Goal: Transaction & Acquisition: Subscribe to service/newsletter

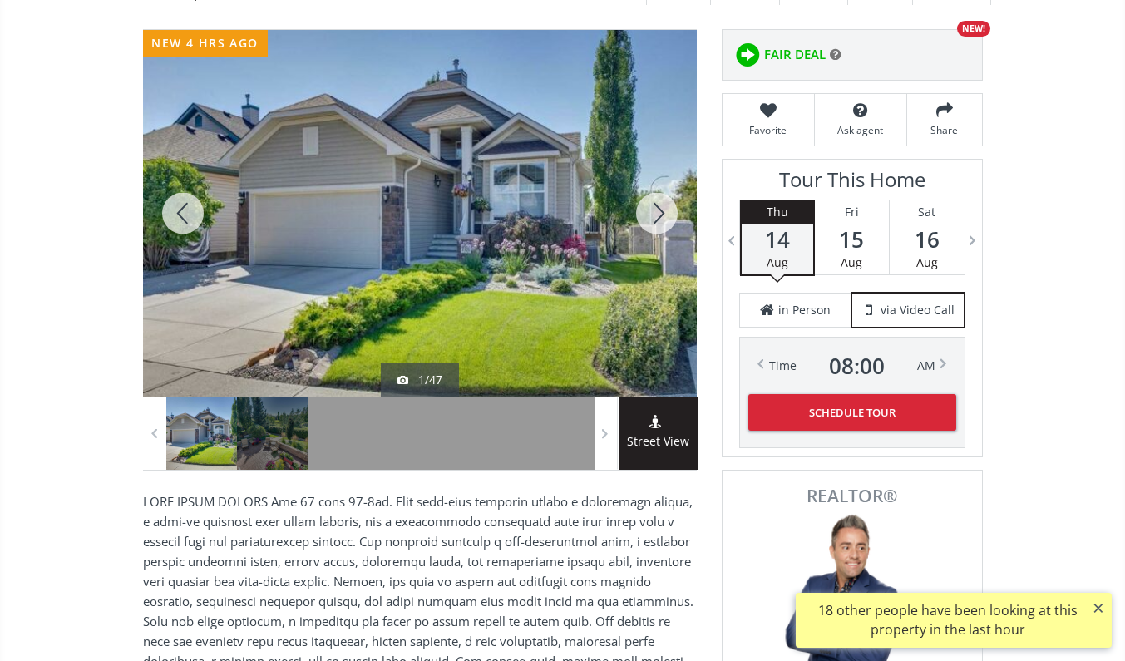
scroll to position [122, 0]
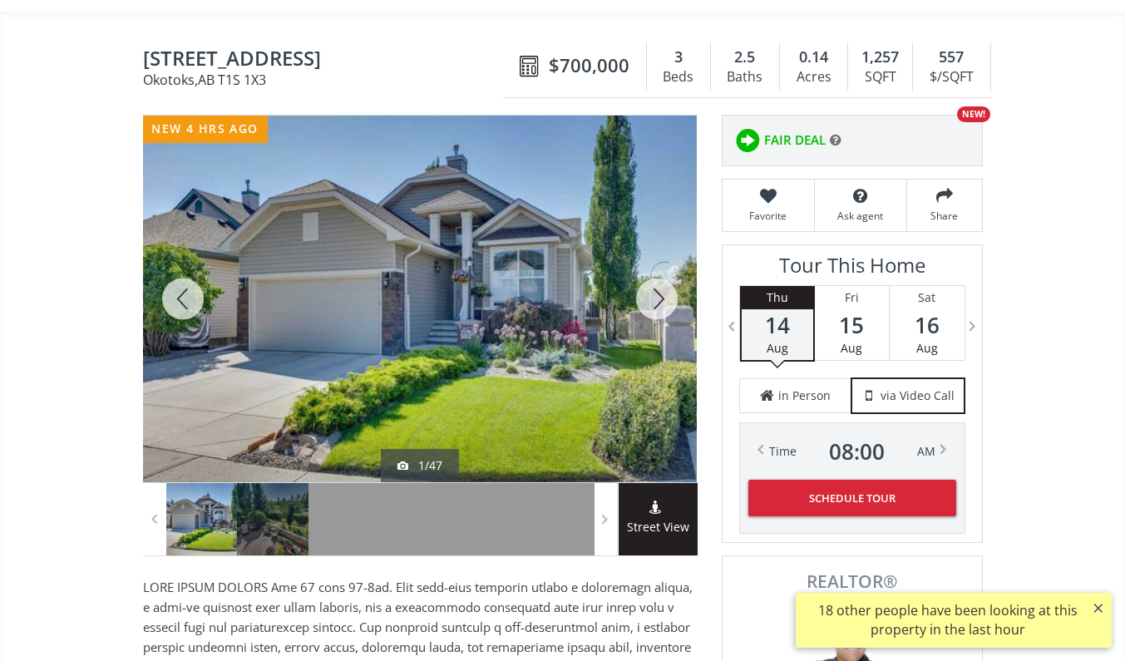
click at [546, 253] on div at bounding box center [420, 299] width 554 height 367
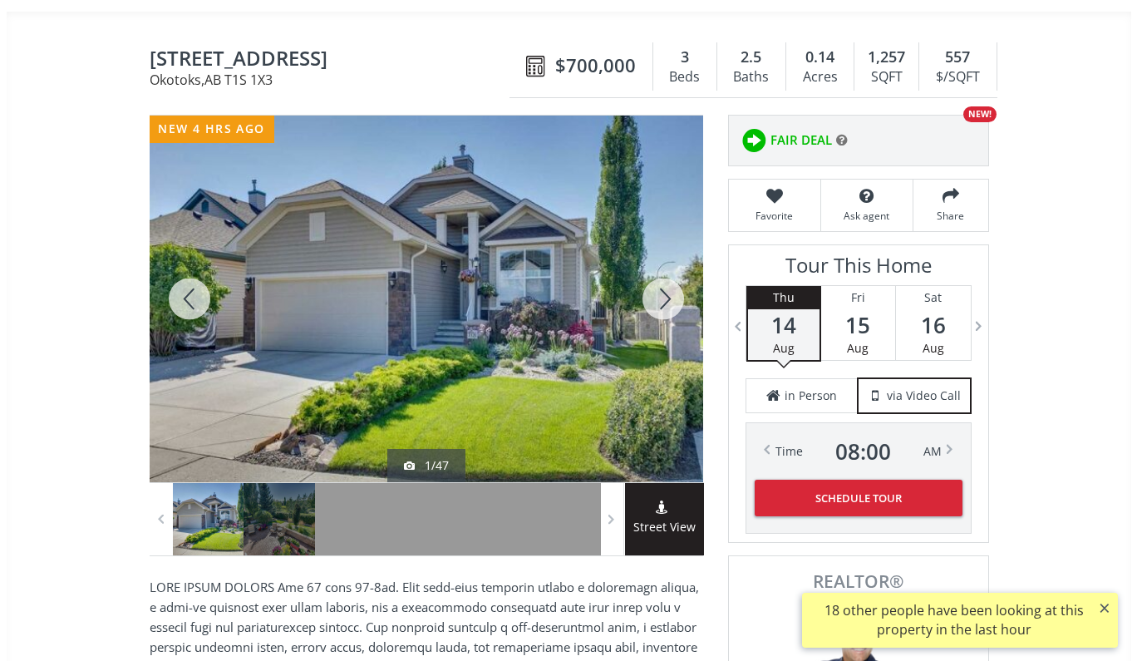
scroll to position [0, 0]
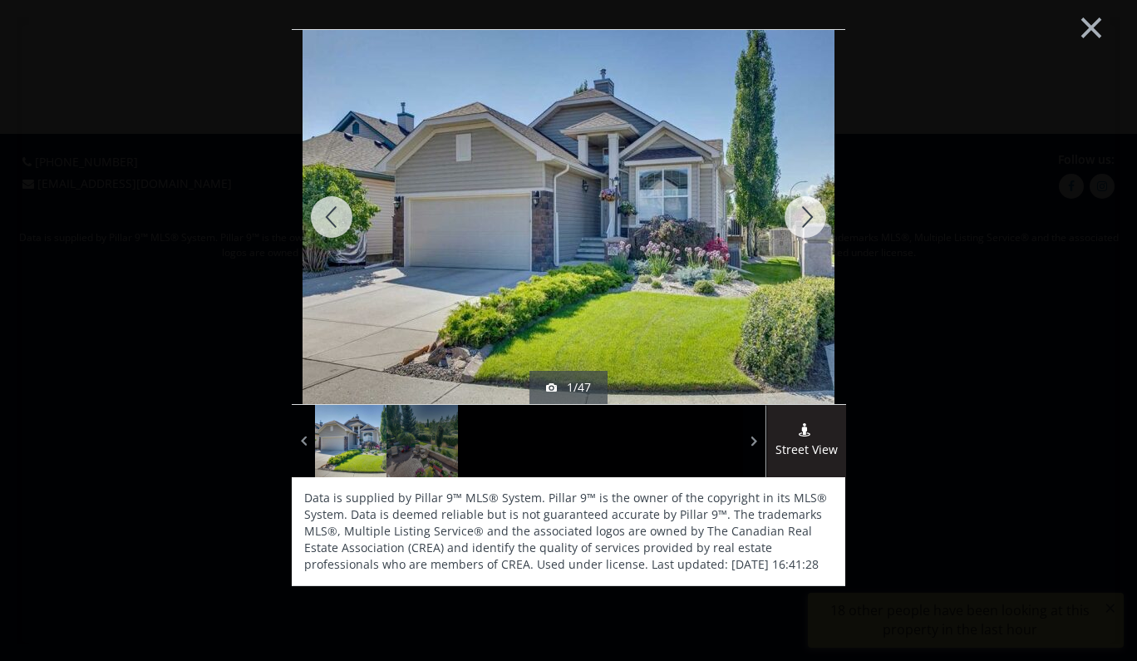
click at [800, 223] on div at bounding box center [806, 217] width 80 height 374
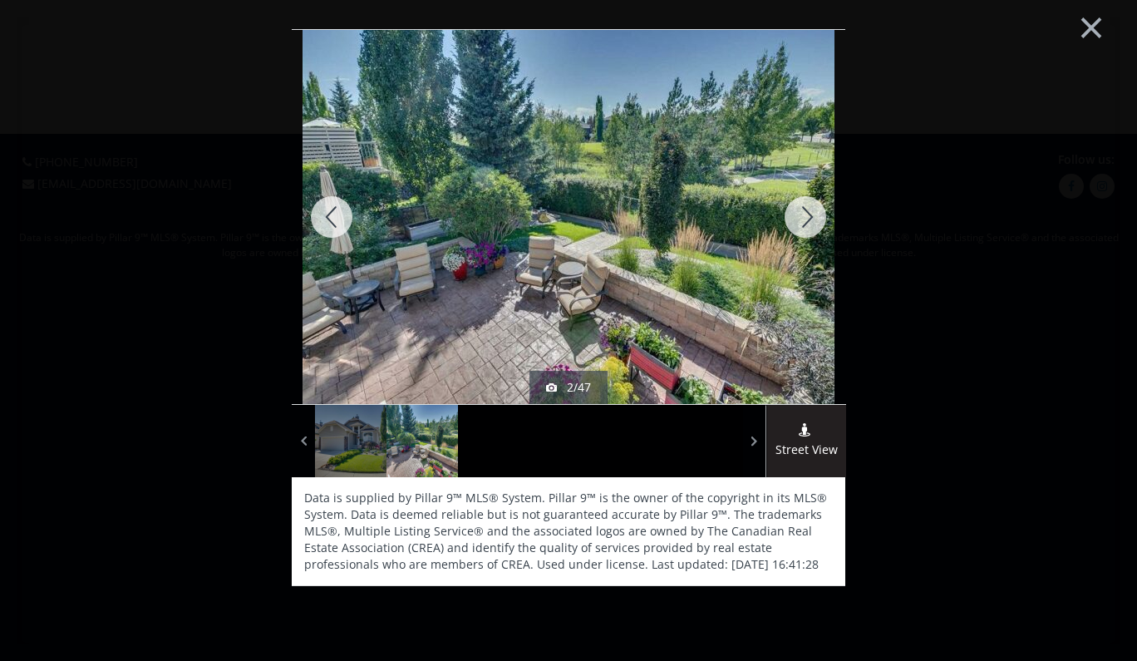
click at [806, 209] on div at bounding box center [806, 217] width 80 height 374
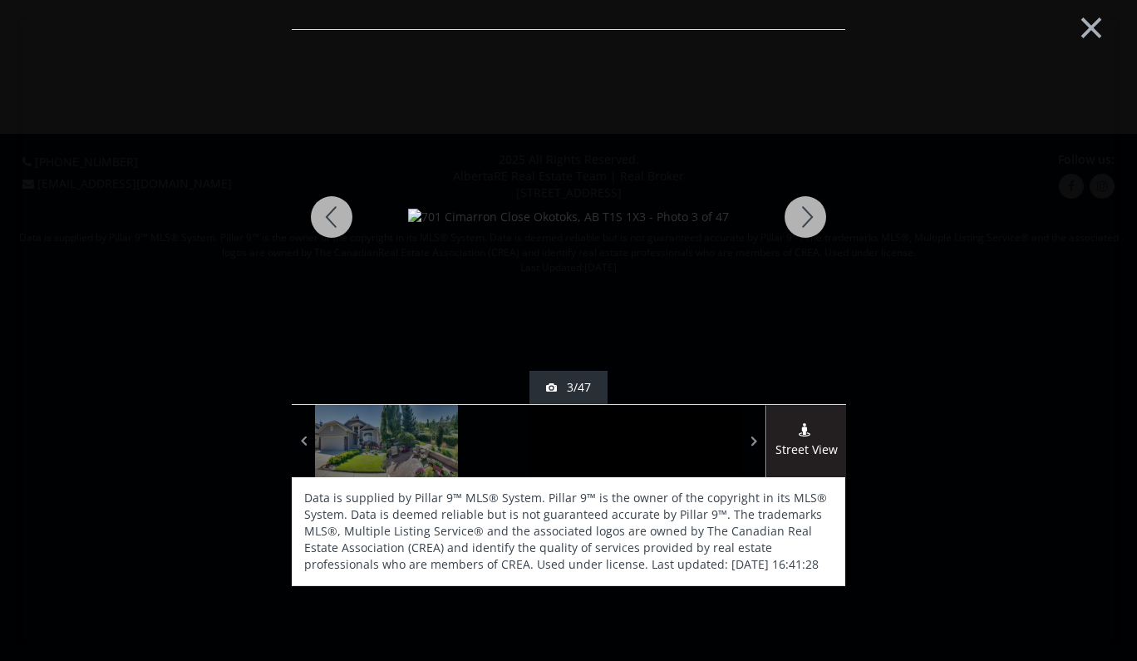
click at [806, 209] on div at bounding box center [806, 217] width 80 height 374
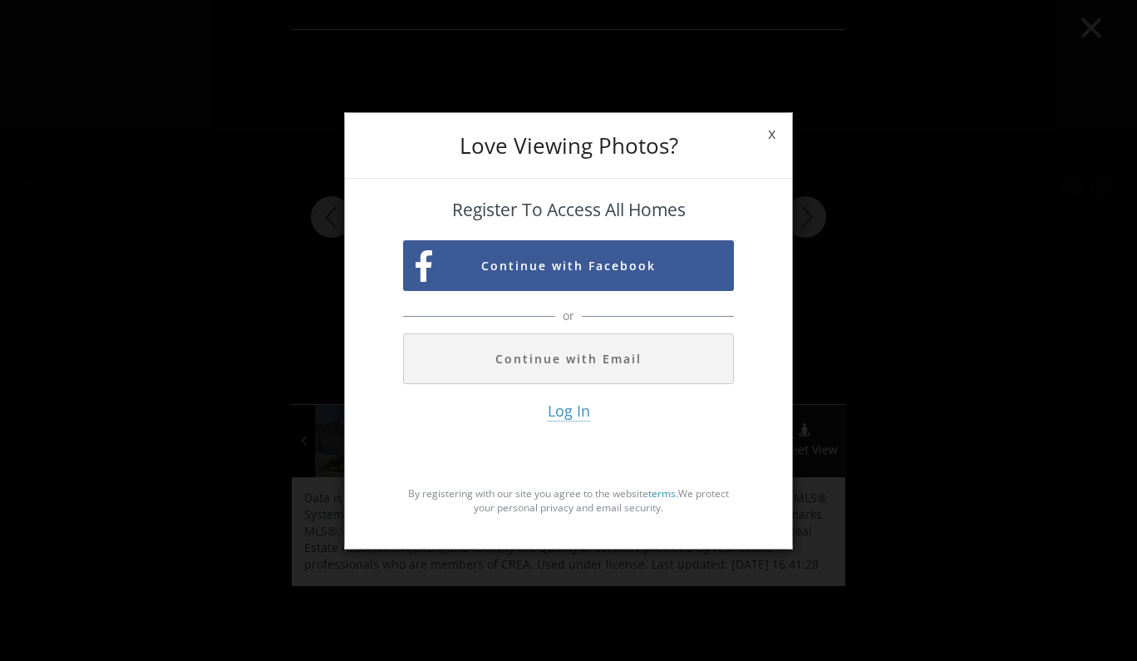
click at [768, 126] on span "x" at bounding box center [771, 134] width 41 height 47
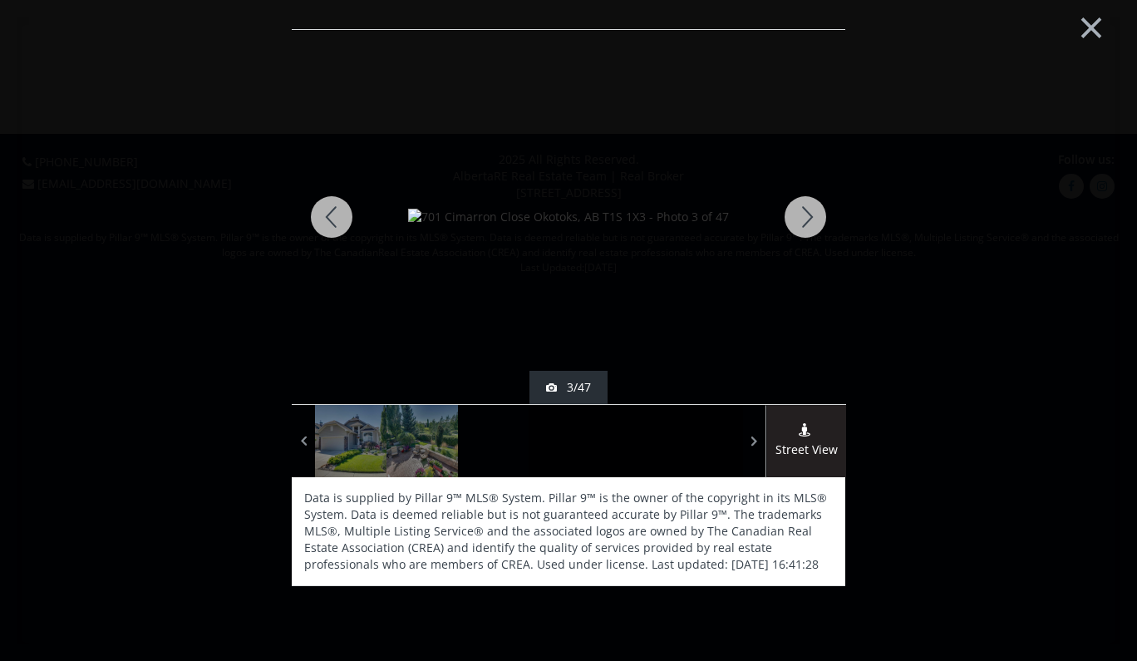
click at [807, 209] on div at bounding box center [806, 217] width 80 height 374
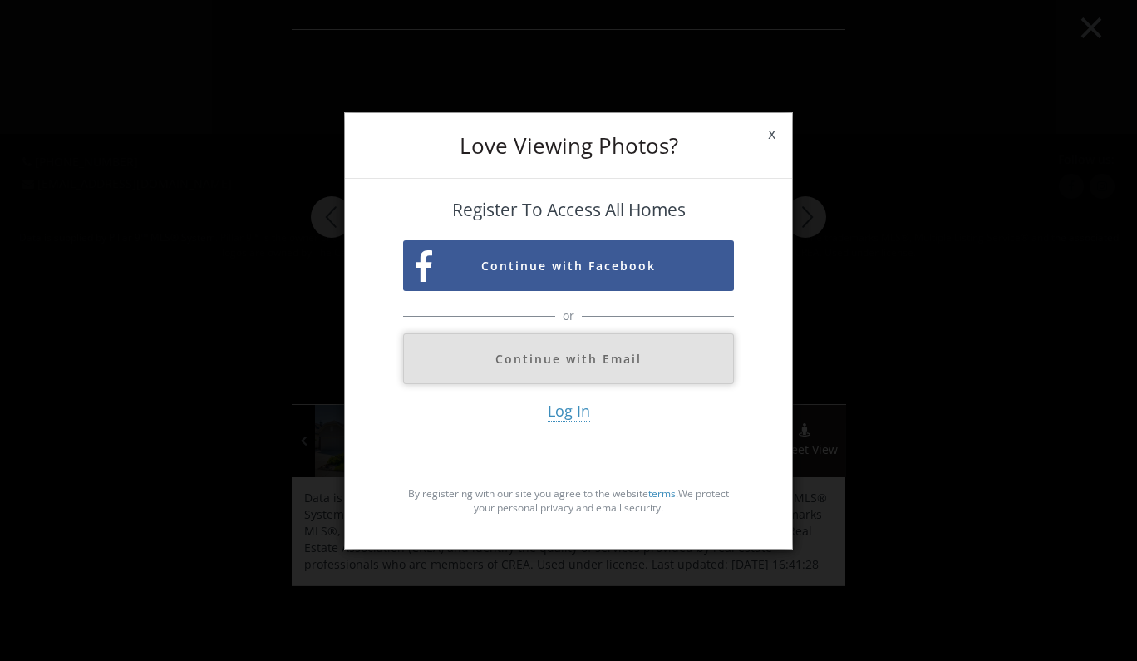
click at [610, 357] on button "Continue with Email" at bounding box center [568, 358] width 331 height 51
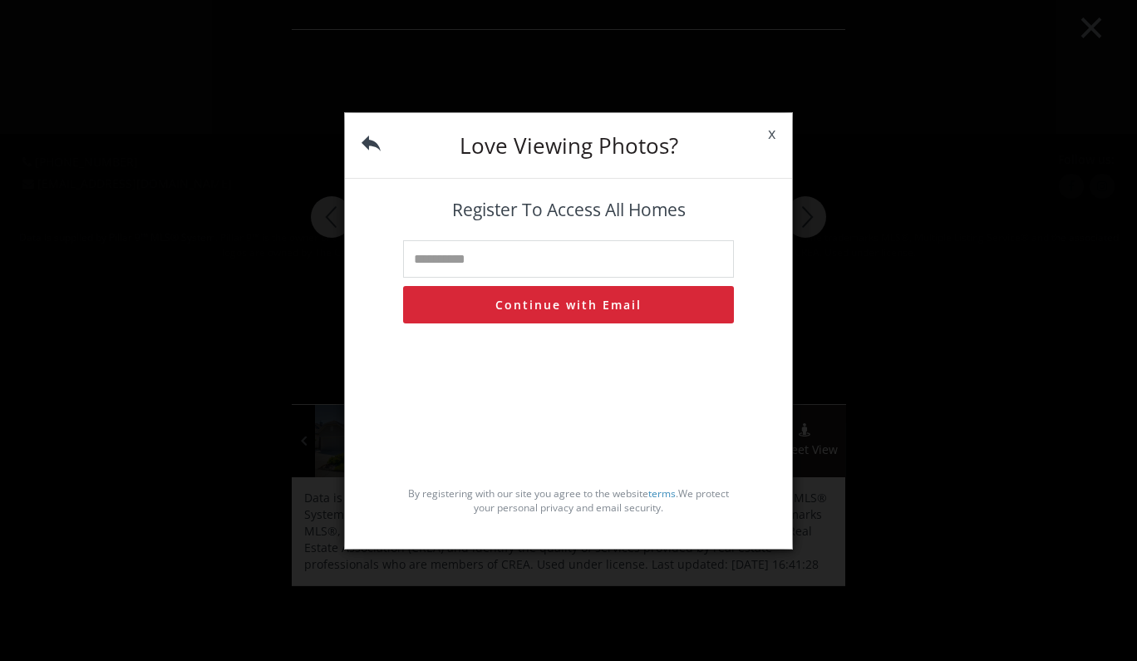
click at [771, 135] on span "x" at bounding box center [771, 134] width 41 height 47
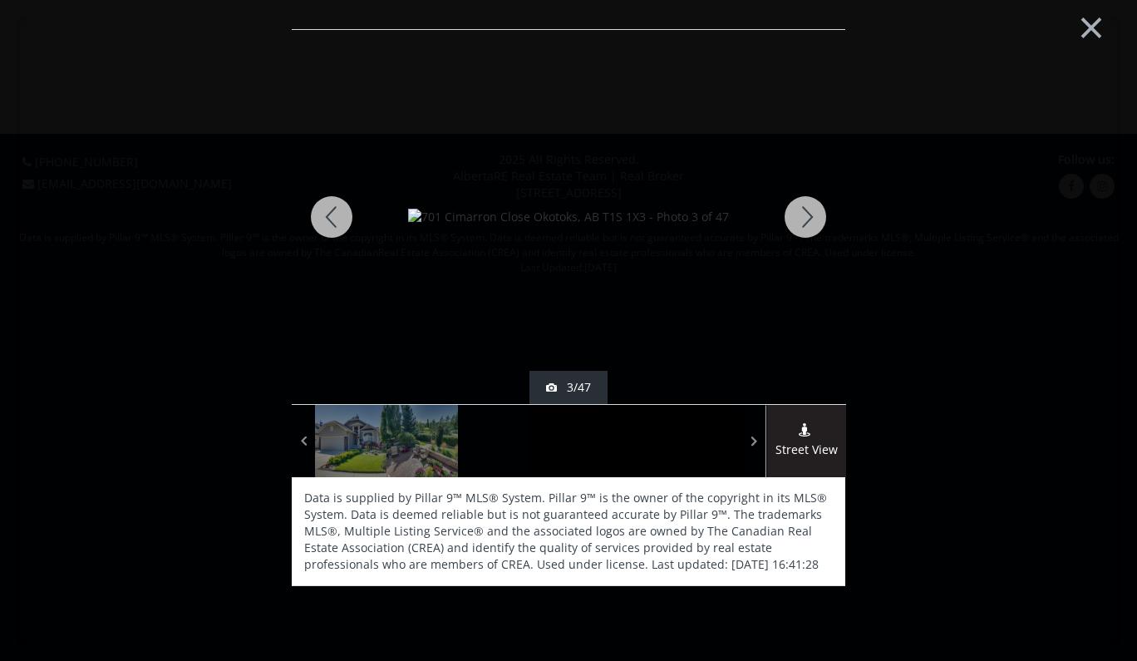
click at [502, 449] on div at bounding box center [493, 441] width 71 height 72
click at [549, 449] on div at bounding box center [564, 441] width 71 height 72
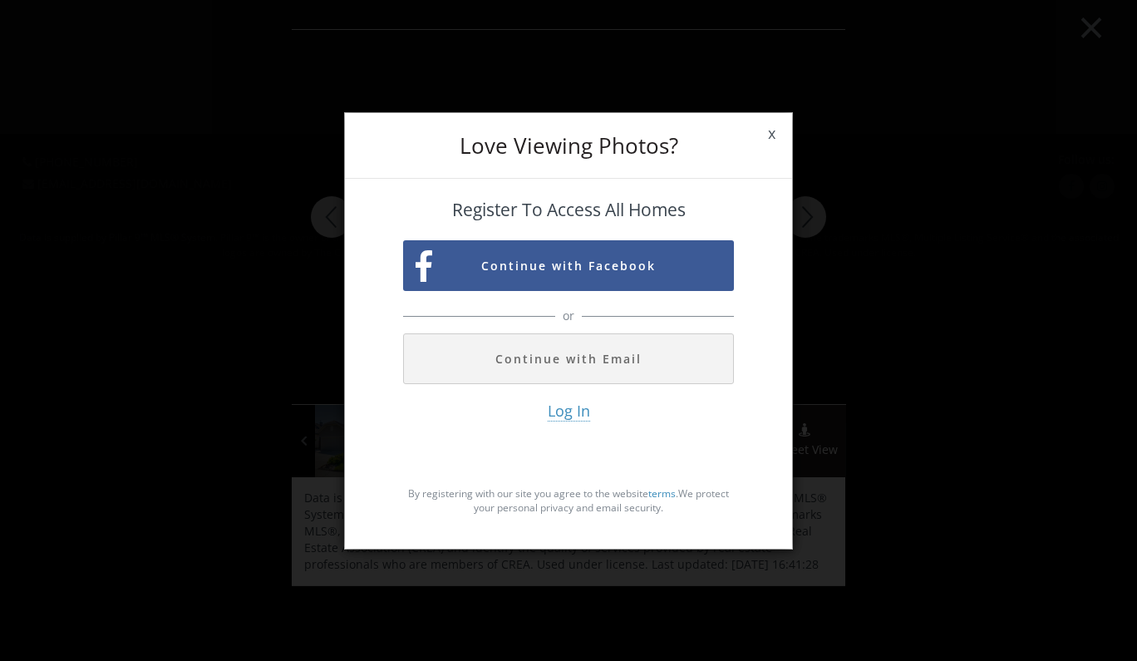
click at [771, 129] on span "x" at bounding box center [771, 134] width 41 height 47
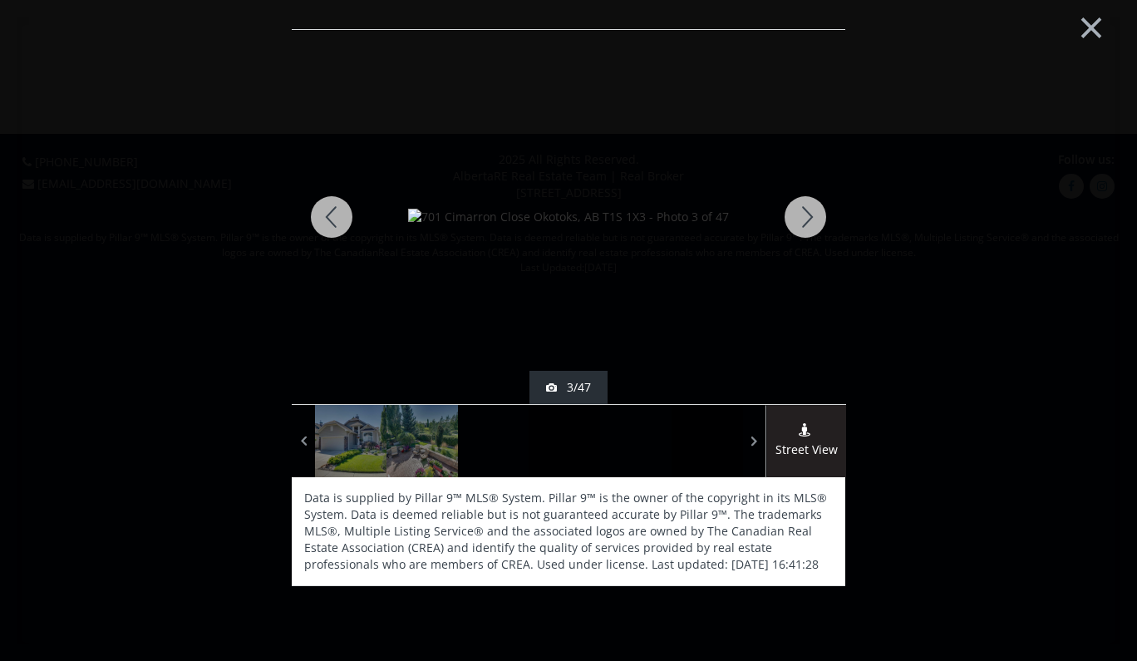
click at [626, 442] on div at bounding box center [635, 441] width 71 height 72
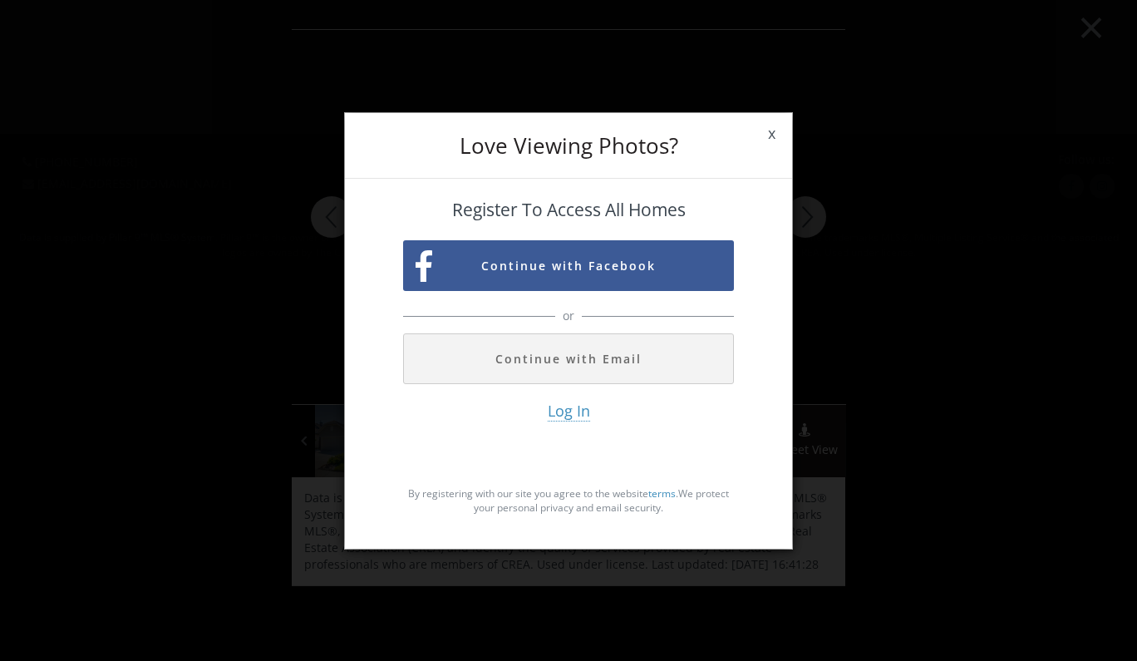
click at [771, 130] on span "x" at bounding box center [771, 134] width 41 height 47
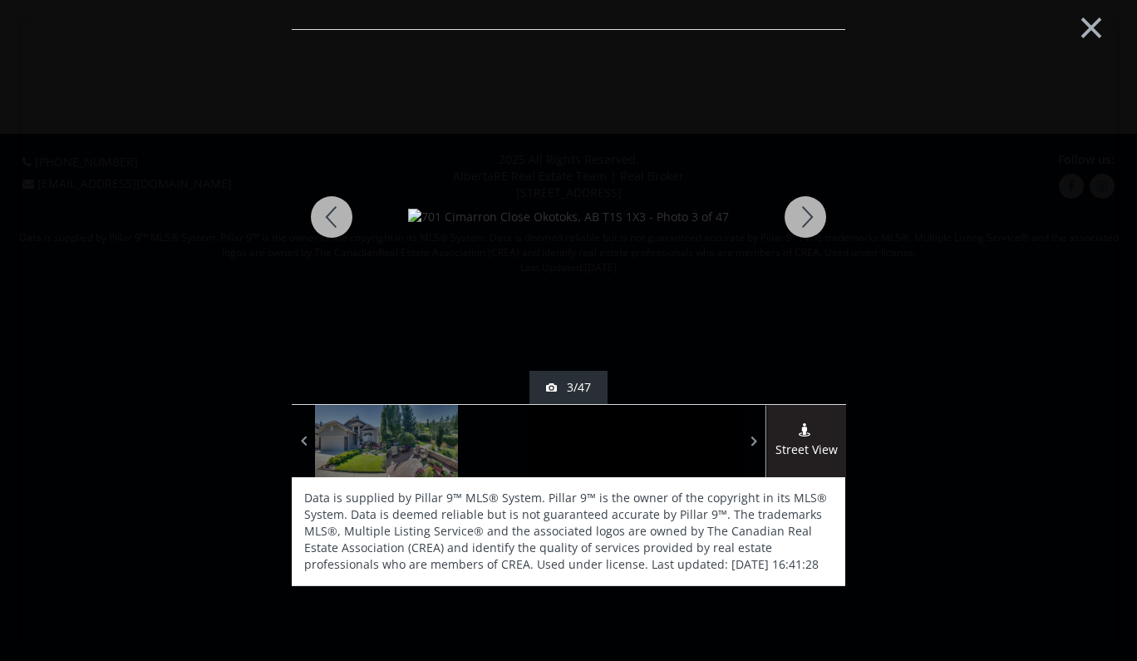
click at [800, 217] on div at bounding box center [806, 217] width 80 height 374
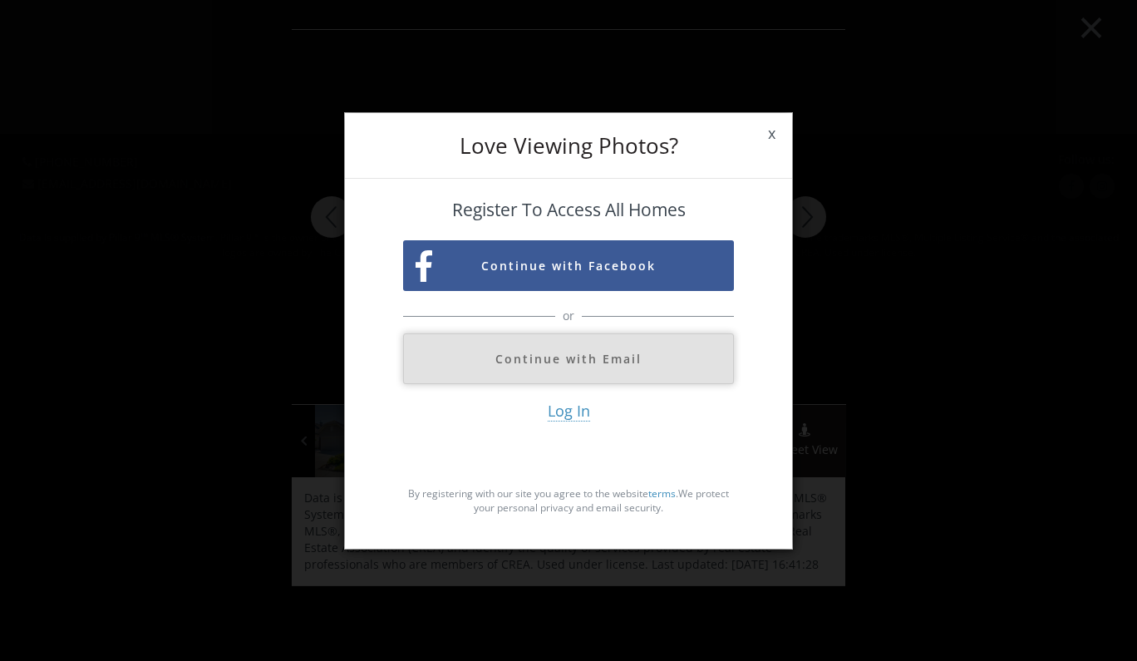
click at [613, 361] on button "Continue with Email" at bounding box center [568, 358] width 331 height 51
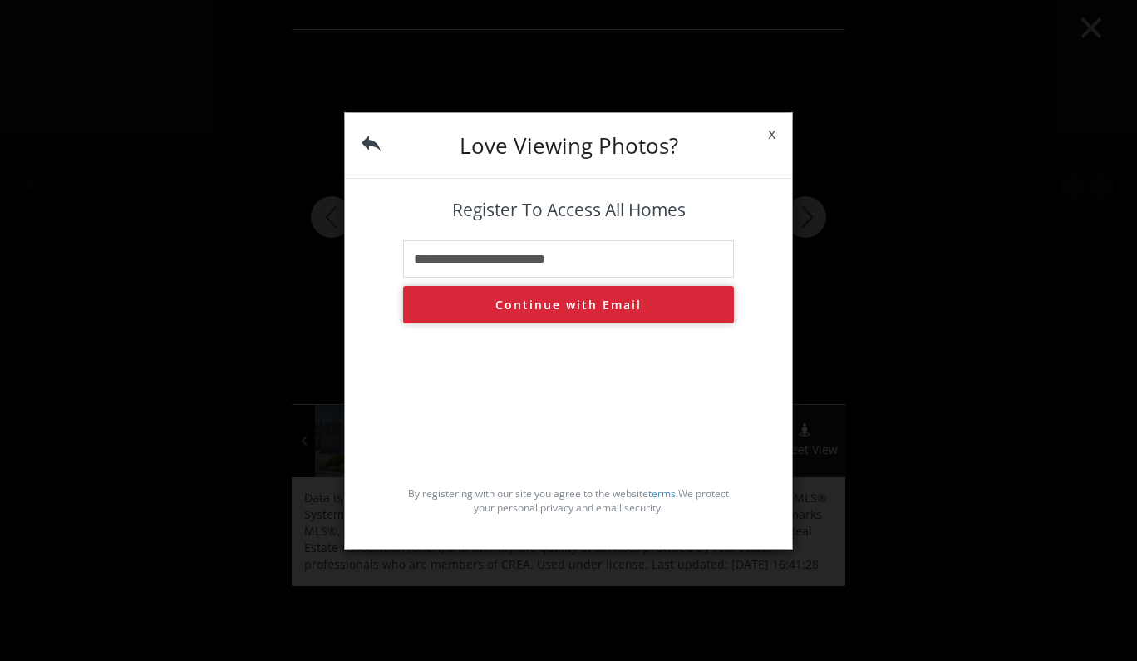
type input "**********"
click at [569, 310] on button "Continue with Email" at bounding box center [568, 304] width 331 height 37
